Goal: Find contact information: Find contact information

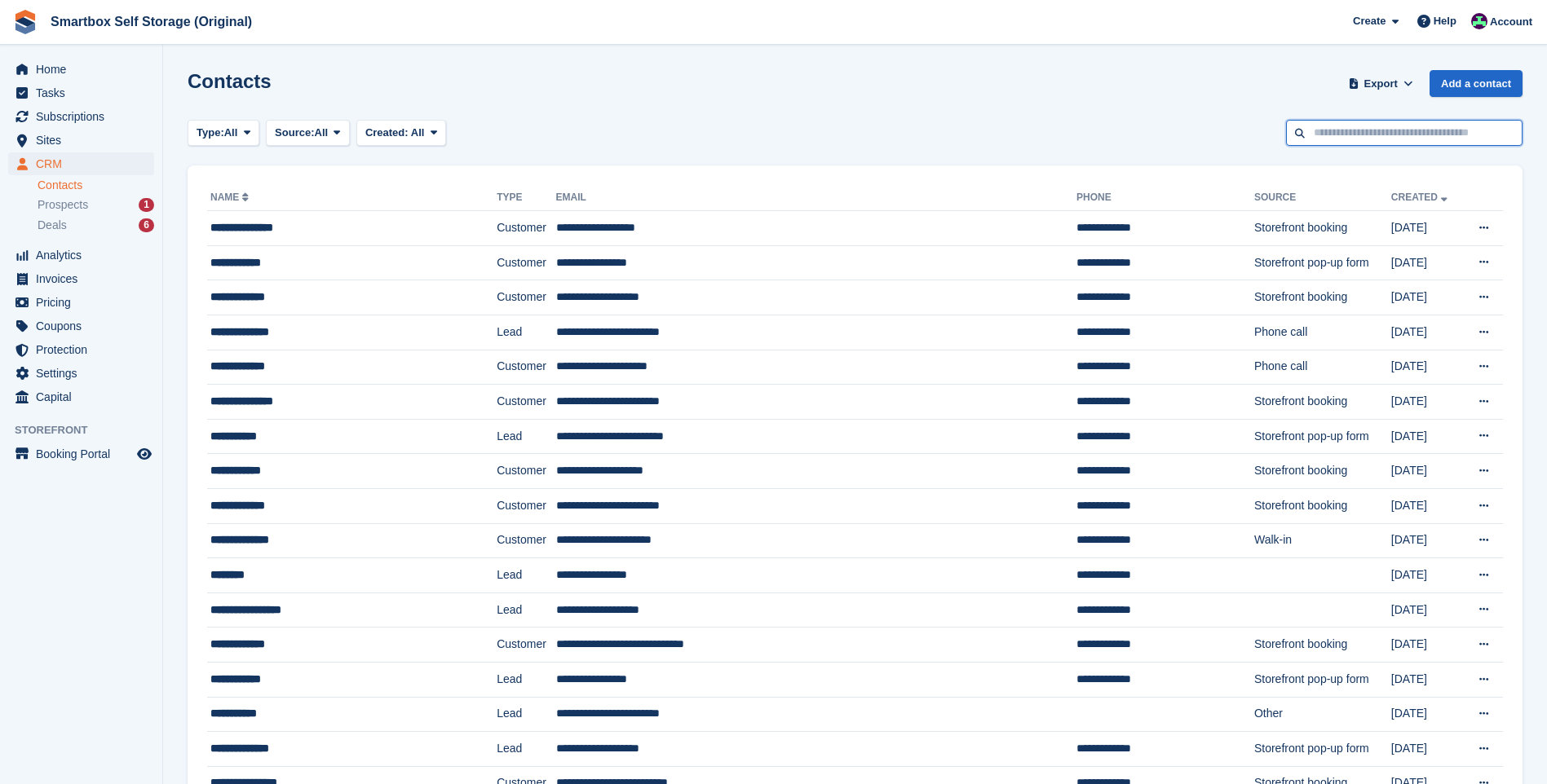
click at [1374, 136] on input "text" at bounding box center [1404, 133] width 237 height 27
type input "*********"
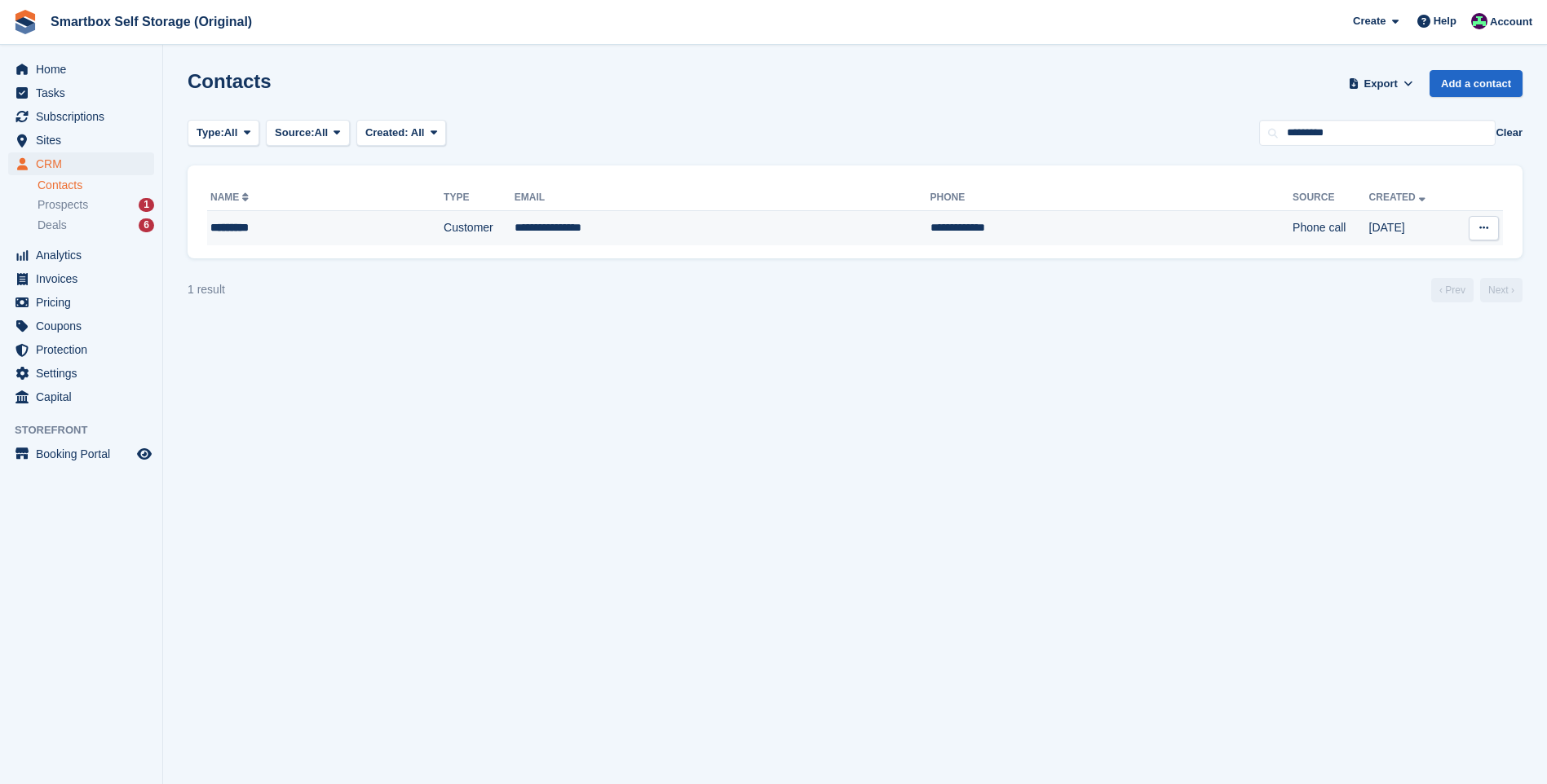
click at [444, 219] on td "Customer" at bounding box center [479, 228] width 71 height 34
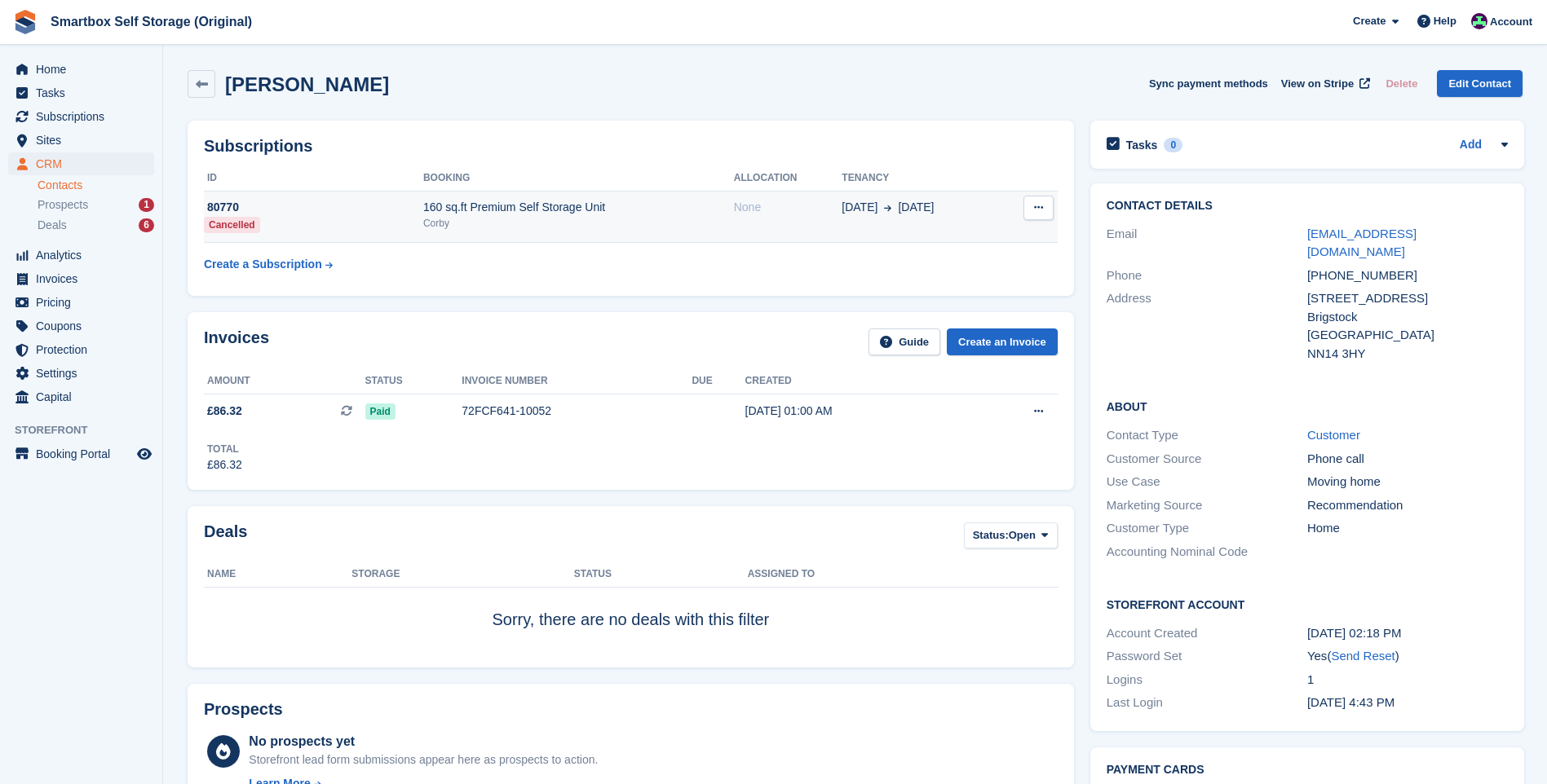
click at [511, 223] on div "Corby" at bounding box center [579, 223] width 311 height 15
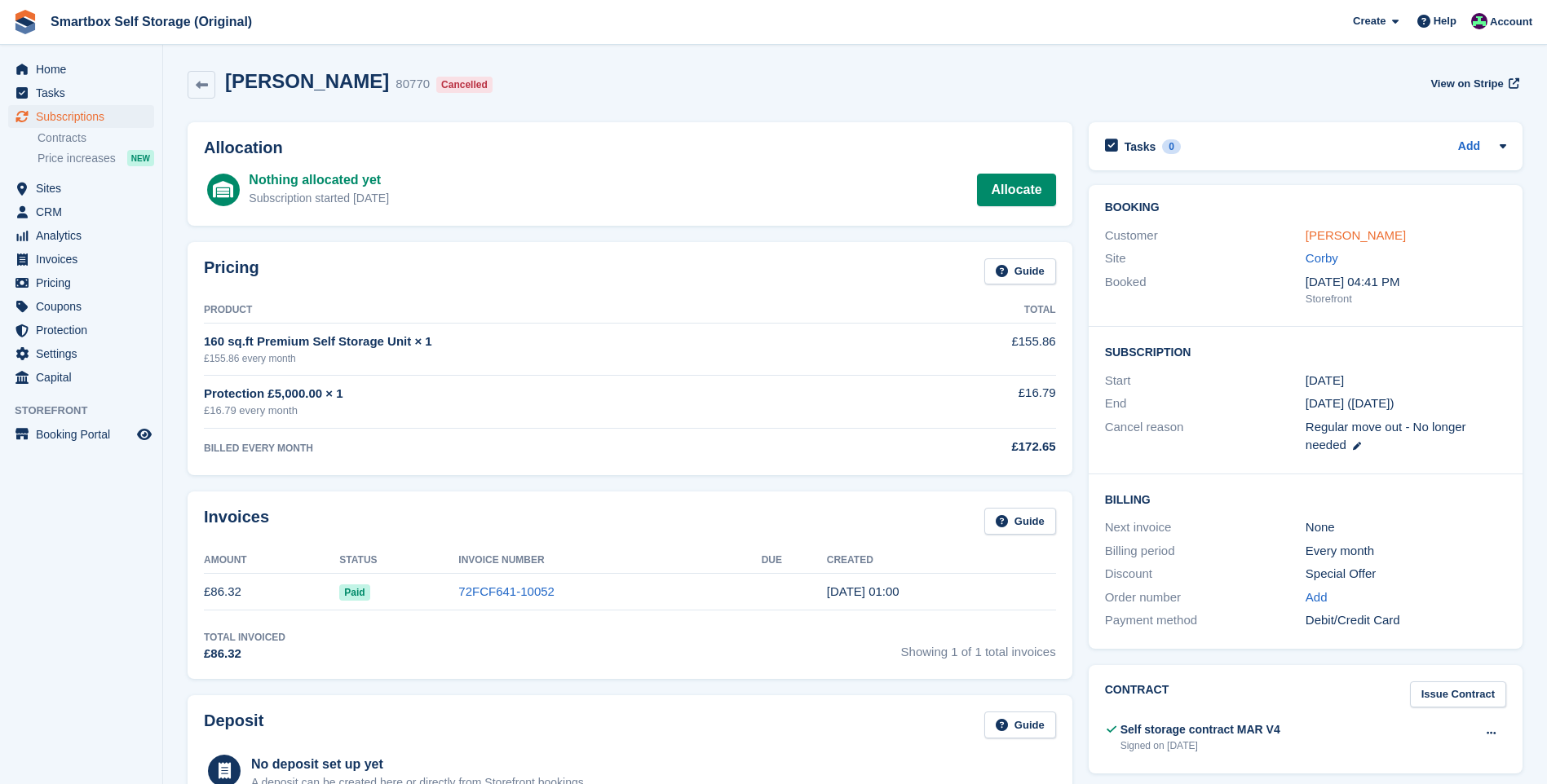
click at [1336, 237] on link "Chris Low" at bounding box center [1356, 235] width 100 height 14
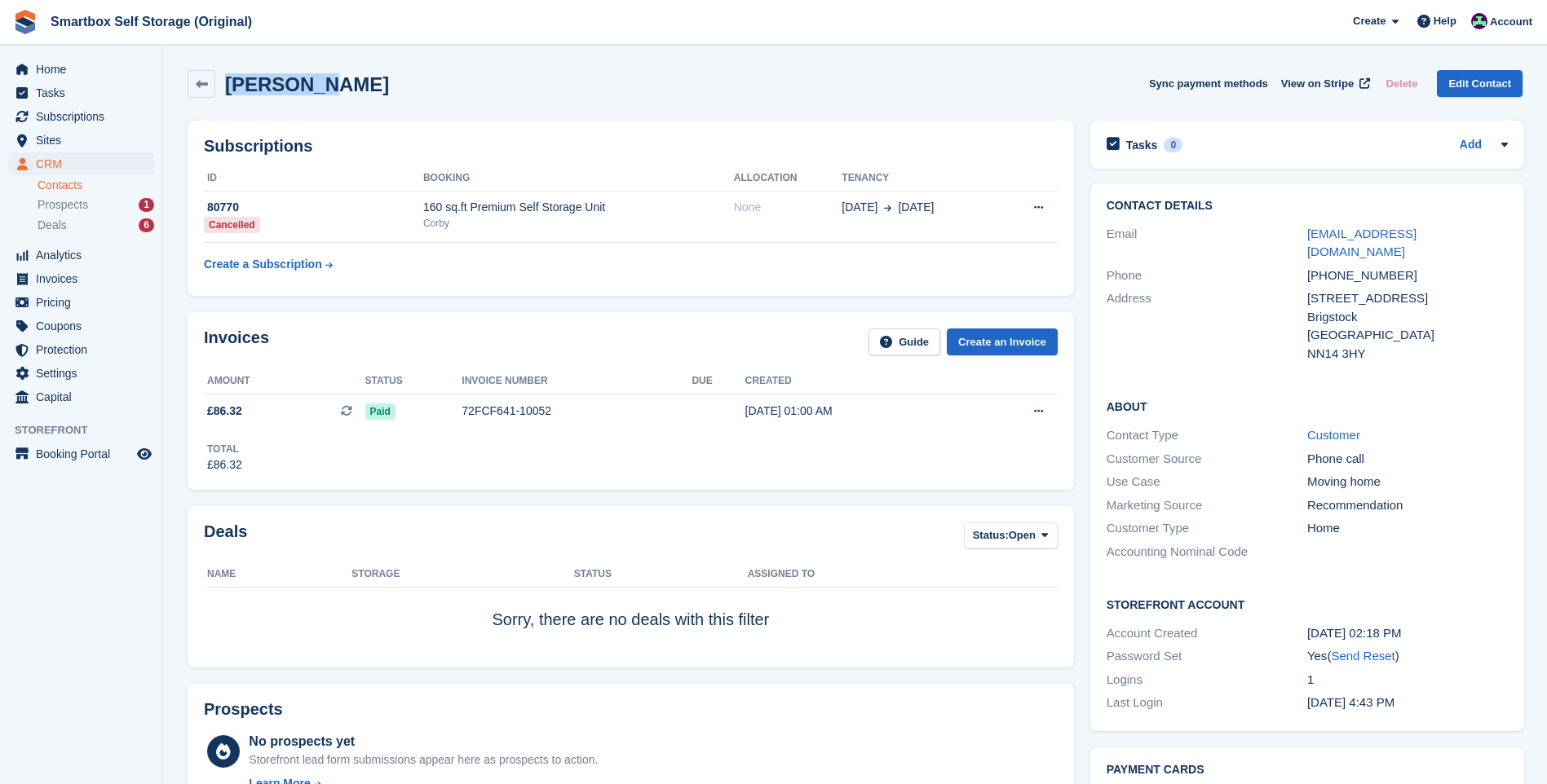
drag, startPoint x: 317, startPoint y: 86, endPoint x: 228, endPoint y: 87, distance: 89.0
click at [228, 87] on div "Chris Low Sync payment methods View on Stripe Delete Edit Contact" at bounding box center [855, 84] width 1335 height 28
copy h2 "Chris Low"
drag, startPoint x: 1413, startPoint y: 236, endPoint x: 1304, endPoint y: 235, distance: 109.0
click at [1304, 235] on div "Email cislow@gmail.com" at bounding box center [1307, 244] width 401 height 42
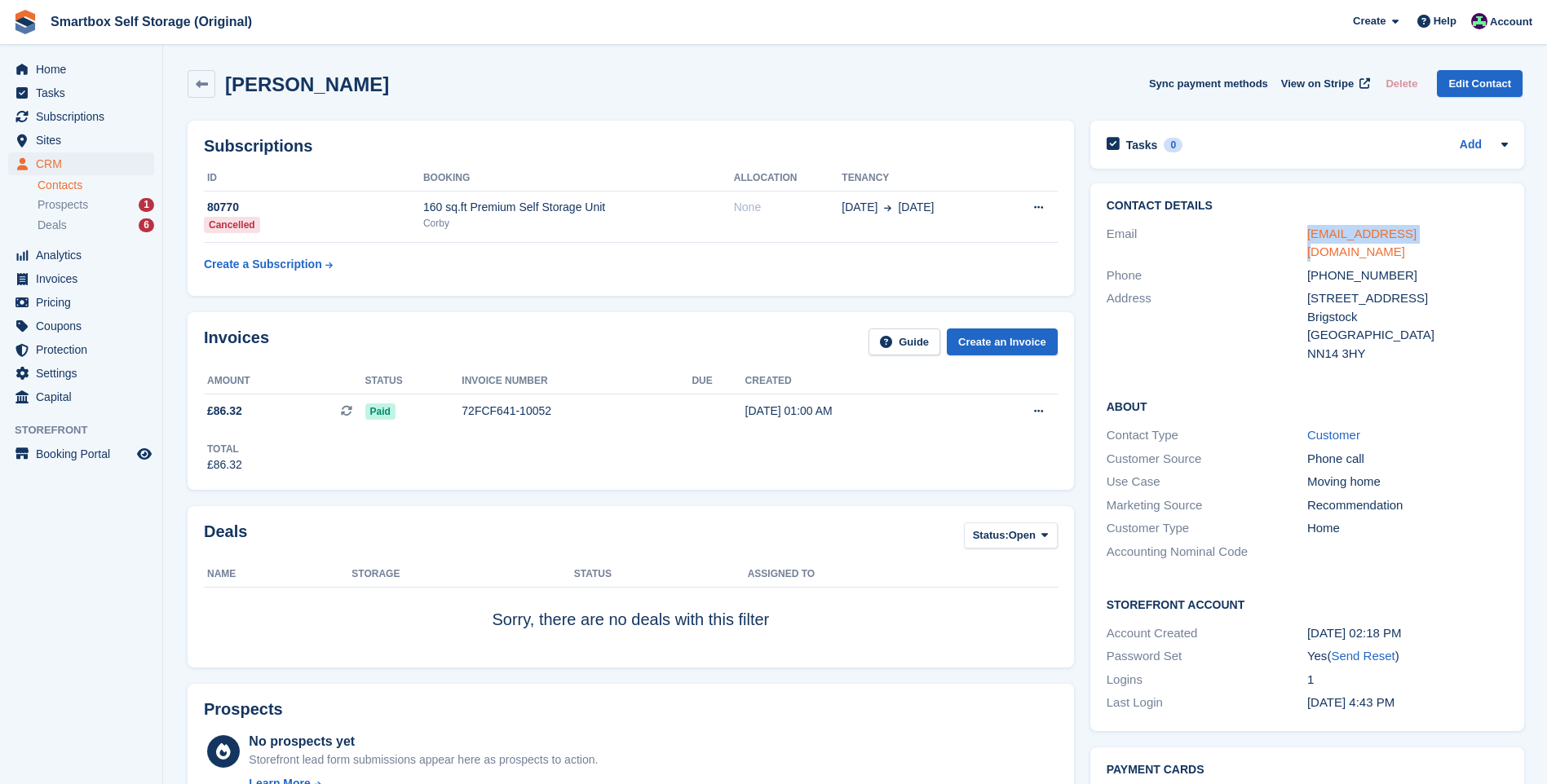
drag, startPoint x: 1304, startPoint y: 235, endPoint x: 1313, endPoint y: 235, distance: 9.0
copy div "cislow@gmail.com"
click at [1414, 241] on div "cislow@gmail.com" at bounding box center [1408, 244] width 201 height 37
drag, startPoint x: 1412, startPoint y: 237, endPoint x: 1302, endPoint y: 239, distance: 110.0
click at [1302, 239] on div "Email cislow@gmail.com" at bounding box center [1307, 244] width 401 height 42
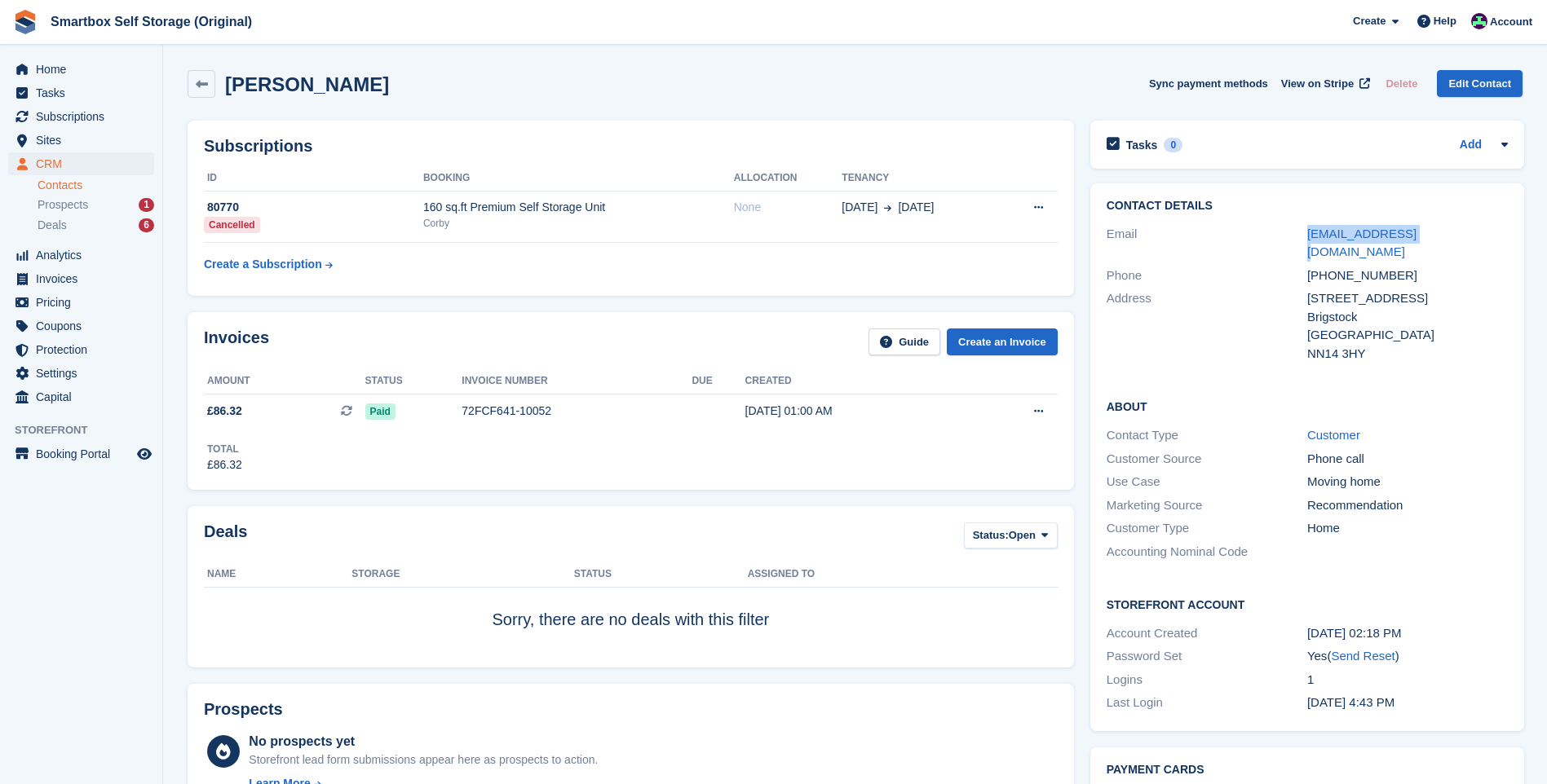
copy div "cislow@gmail.com"
drag, startPoint x: 1397, startPoint y: 260, endPoint x: 1307, endPoint y: 264, distance: 90.1
click at [1308, 266] on div "+447976358620" at bounding box center [1408, 275] width 201 height 18
copy div "+447976358620"
drag, startPoint x: 1394, startPoint y: 280, endPoint x: 1298, endPoint y: 285, distance: 96.1
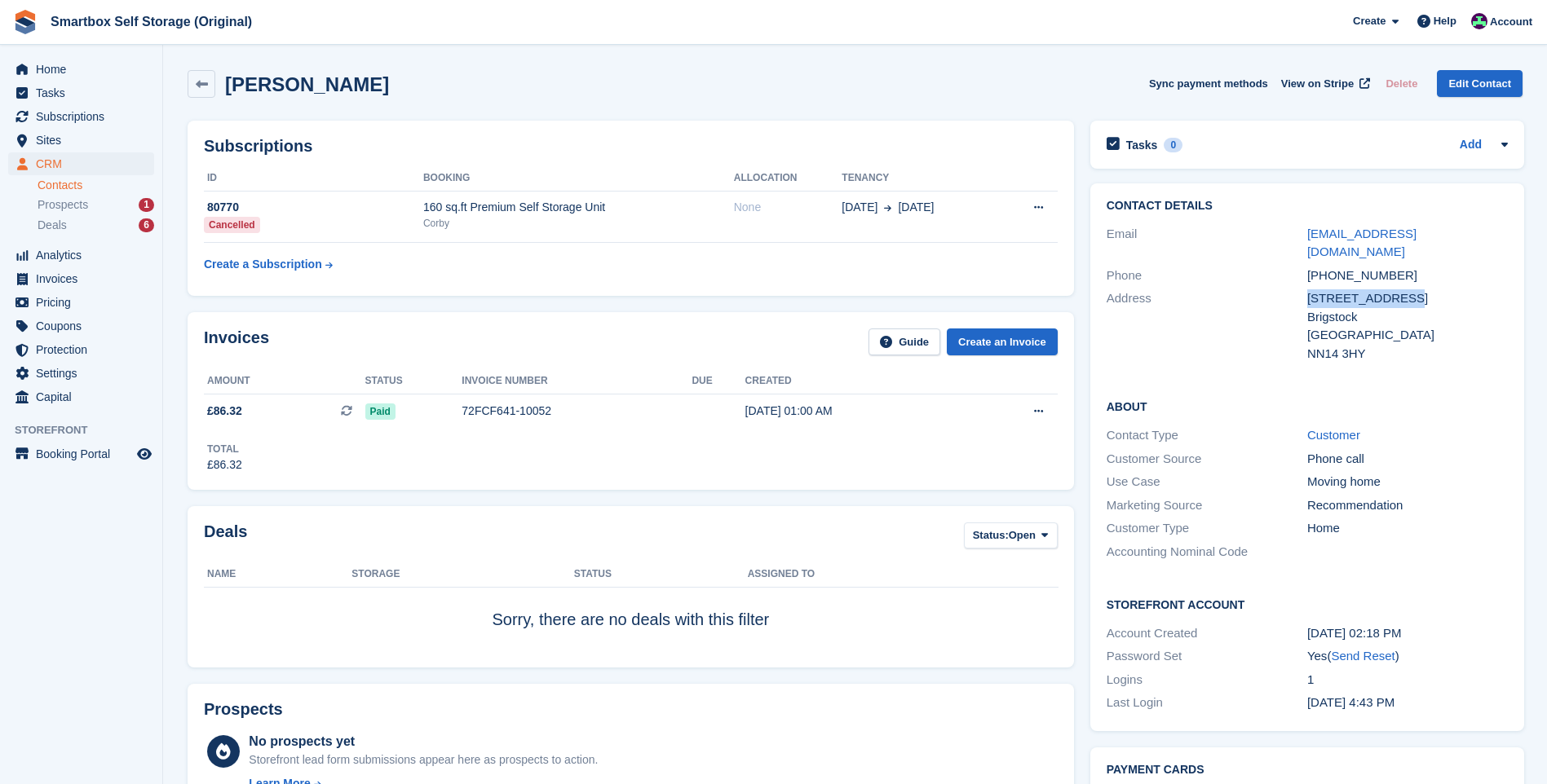
click at [1298, 287] on div "Address 21 Old Dry Lane Brigstock United Kingdom NN14 3HY" at bounding box center [1307, 327] width 401 height 79
copy div "21 Old Dry Lane"
drag, startPoint x: 1362, startPoint y: 340, endPoint x: 1306, endPoint y: 340, distance: 56.0
click at [1308, 345] on div "NN14 3HY" at bounding box center [1408, 354] width 201 height 18
copy div "NN14 3HY"
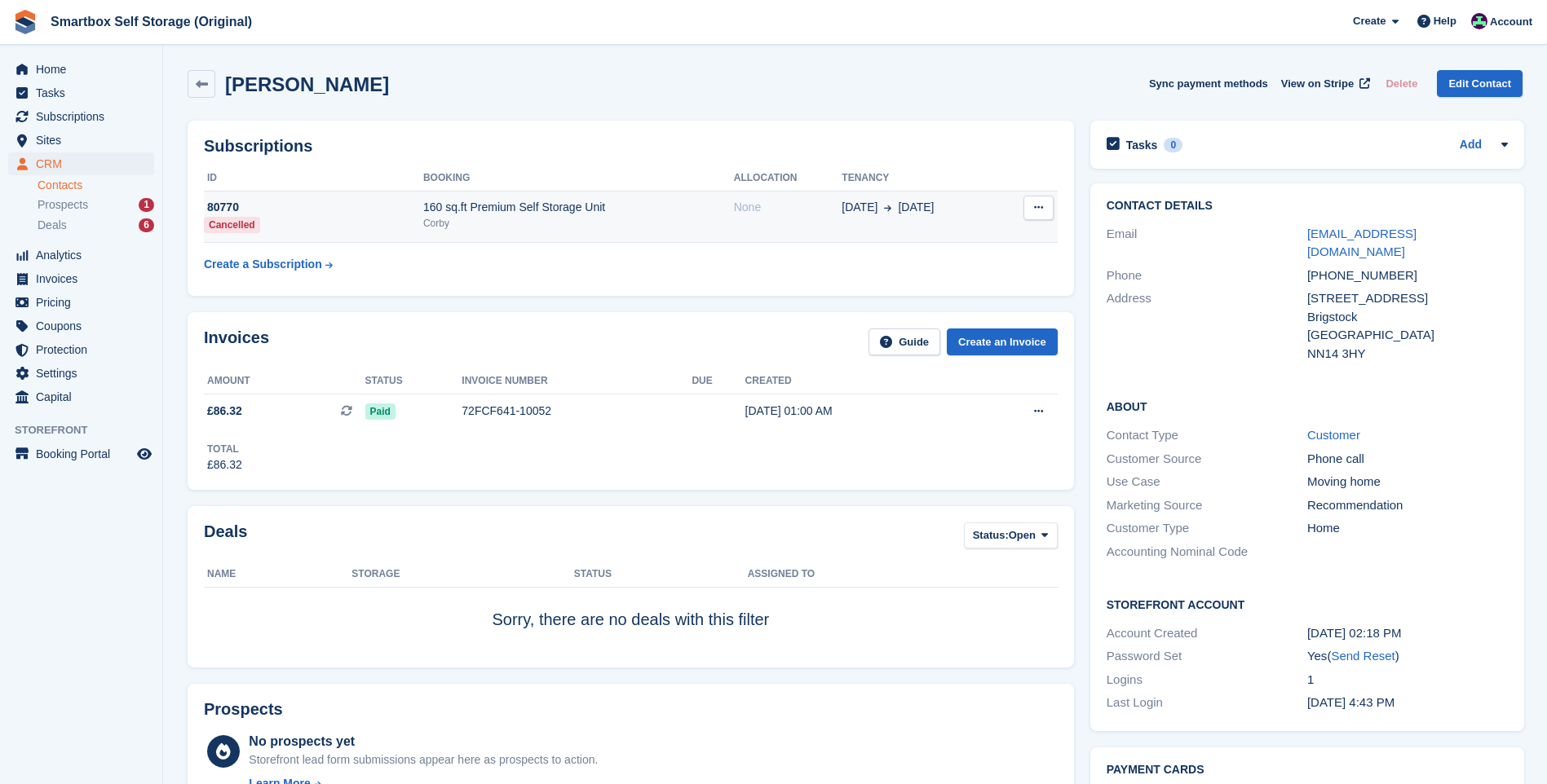
click at [501, 204] on div "160 sq.ft Premium Self Storage Unit" at bounding box center [579, 208] width 311 height 17
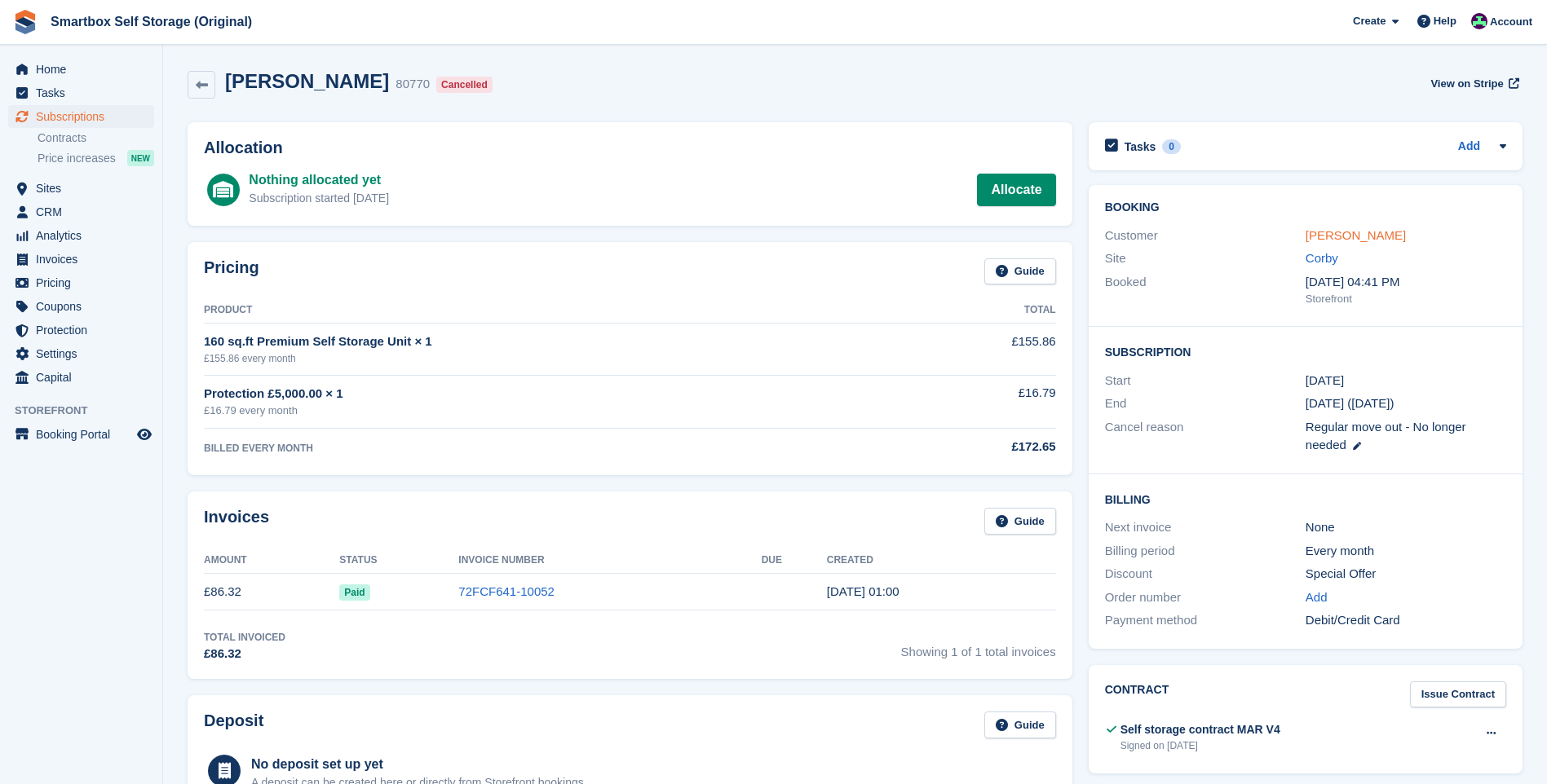
click at [1328, 234] on link "Chris Low" at bounding box center [1356, 235] width 100 height 14
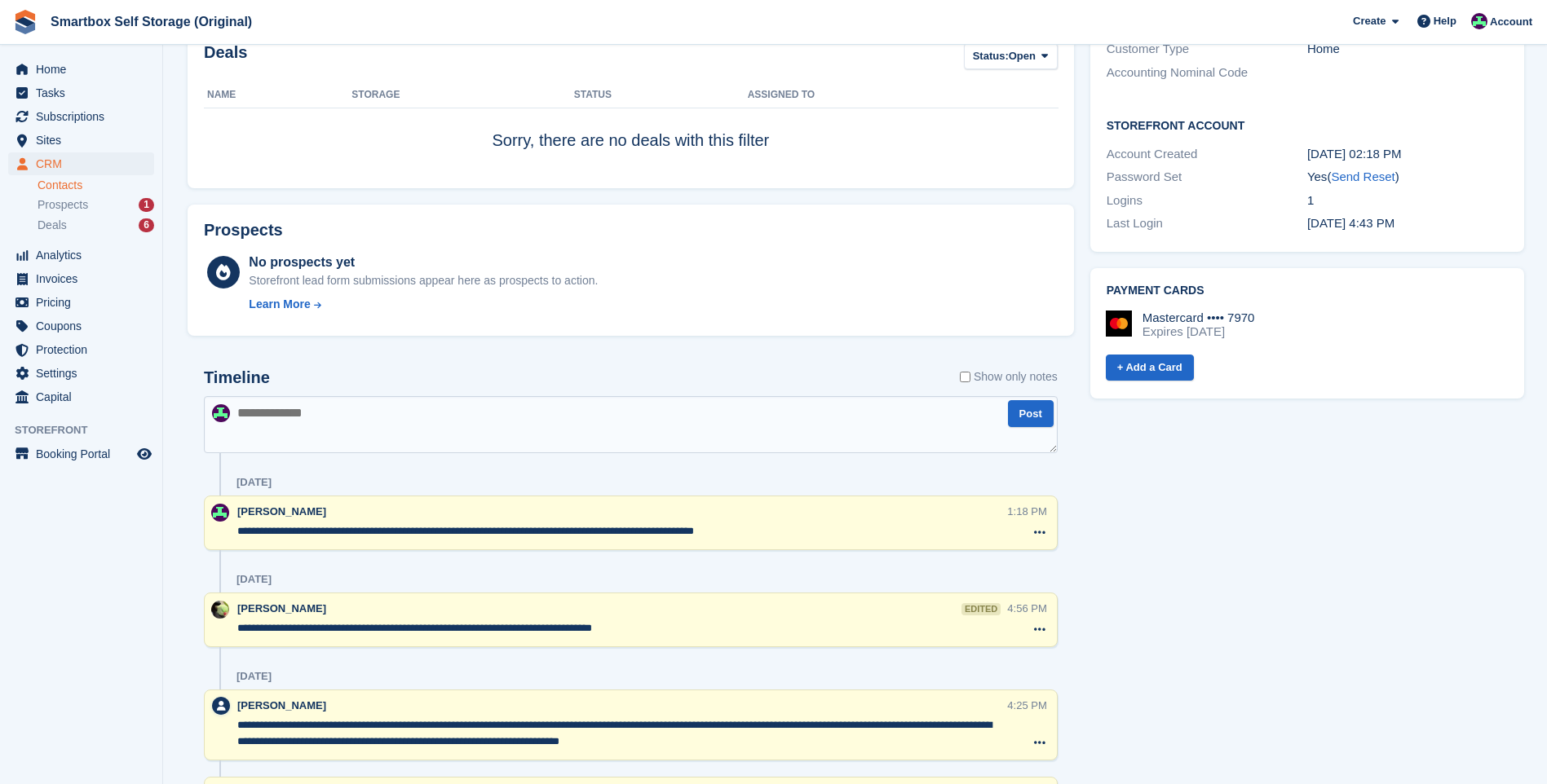
scroll to position [602, 0]
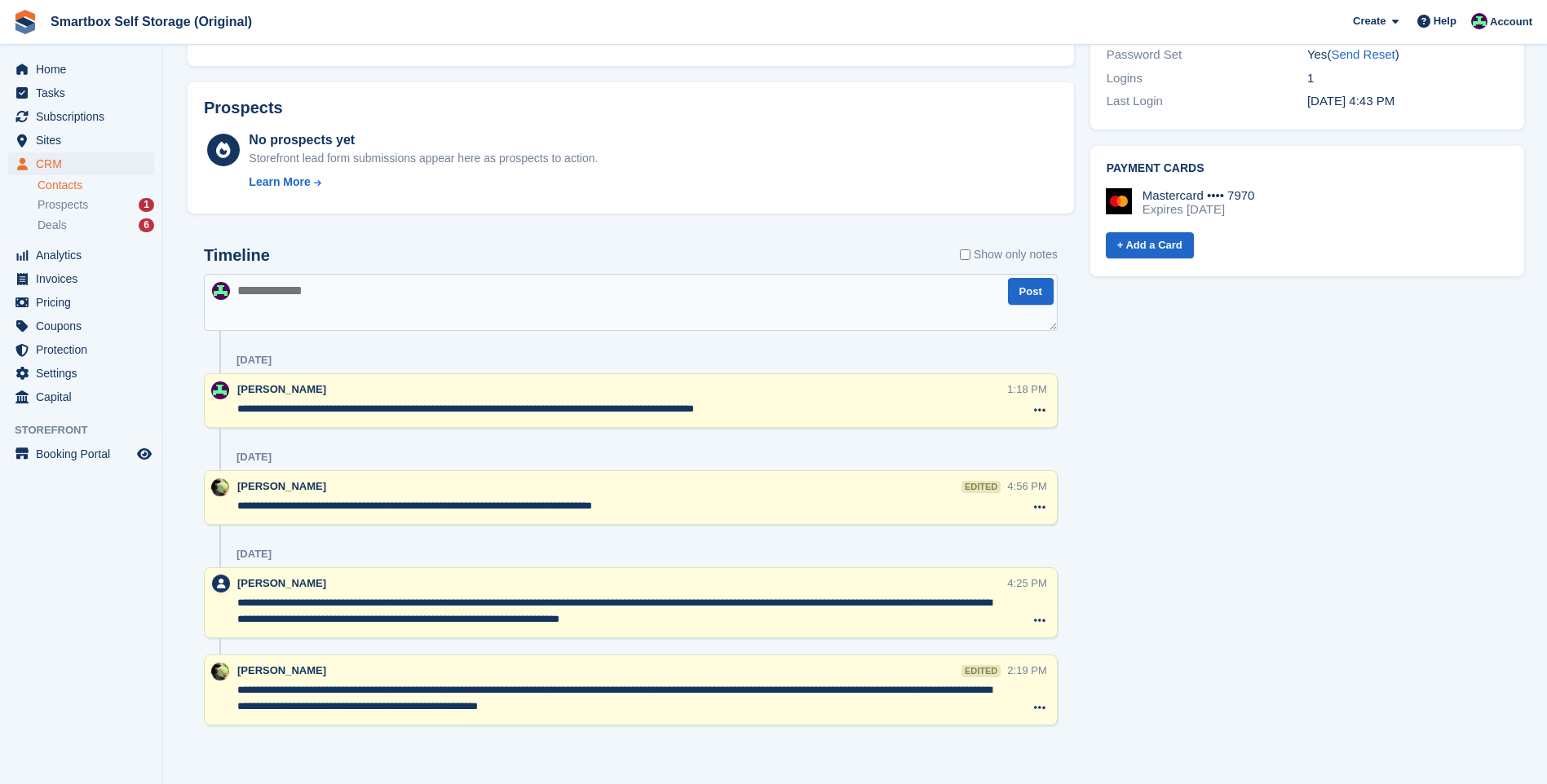
drag, startPoint x: 1020, startPoint y: 672, endPoint x: 1012, endPoint y: 672, distance: 8.0
click at [1012, 672] on div "2:19 PM" at bounding box center [1026, 671] width 39 height 16
drag, startPoint x: 1012, startPoint y: 672, endPoint x: 1148, endPoint y: 610, distance: 149.5
click at [1148, 610] on div "Tasks 0 Add No tasks related to Chris Low Contact Details Email cislow@gmail.co…" at bounding box center [1307, 141] width 450 height 1259
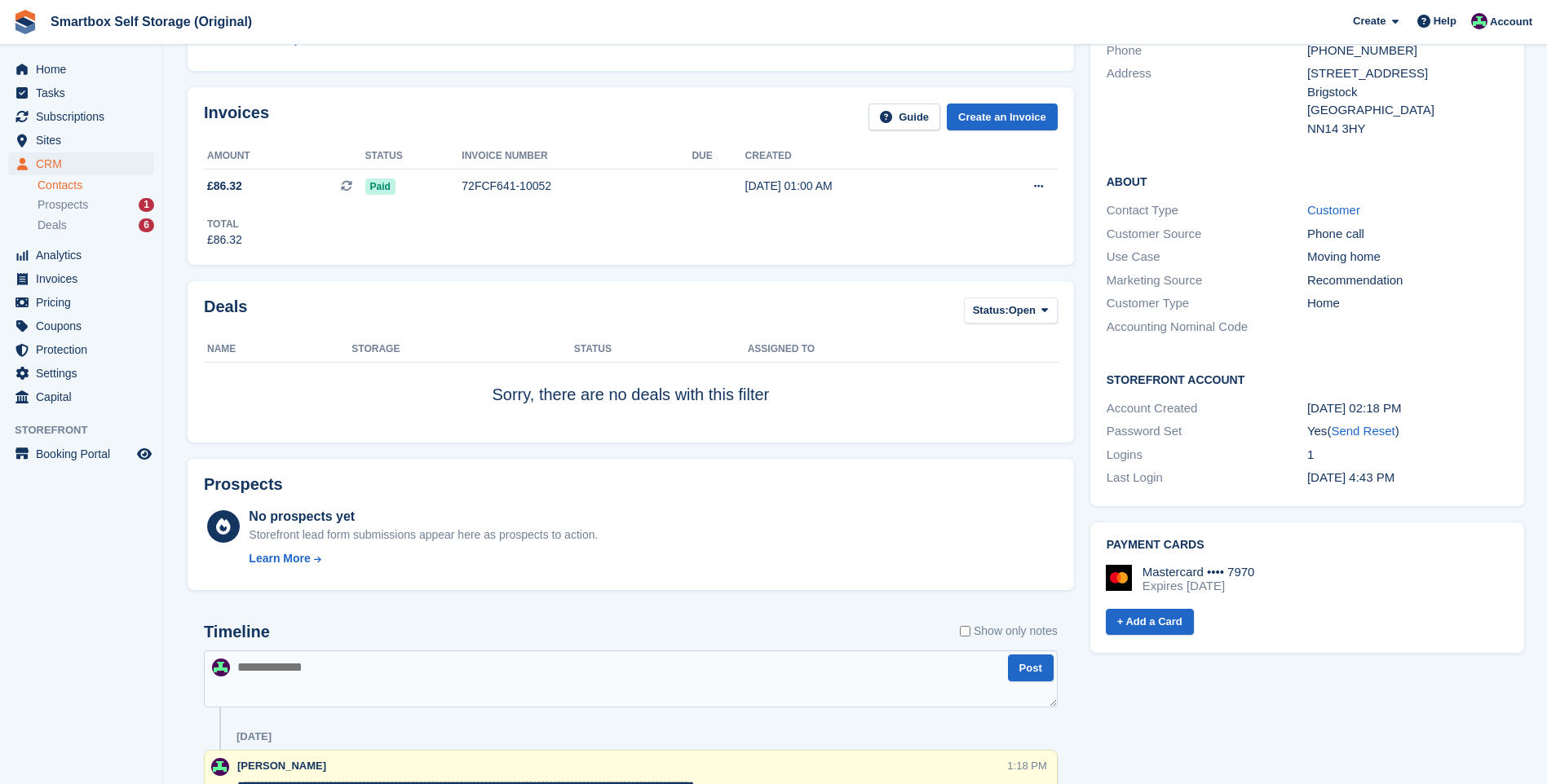
scroll to position [244, 0]
